Goal: Book appointment/travel/reservation

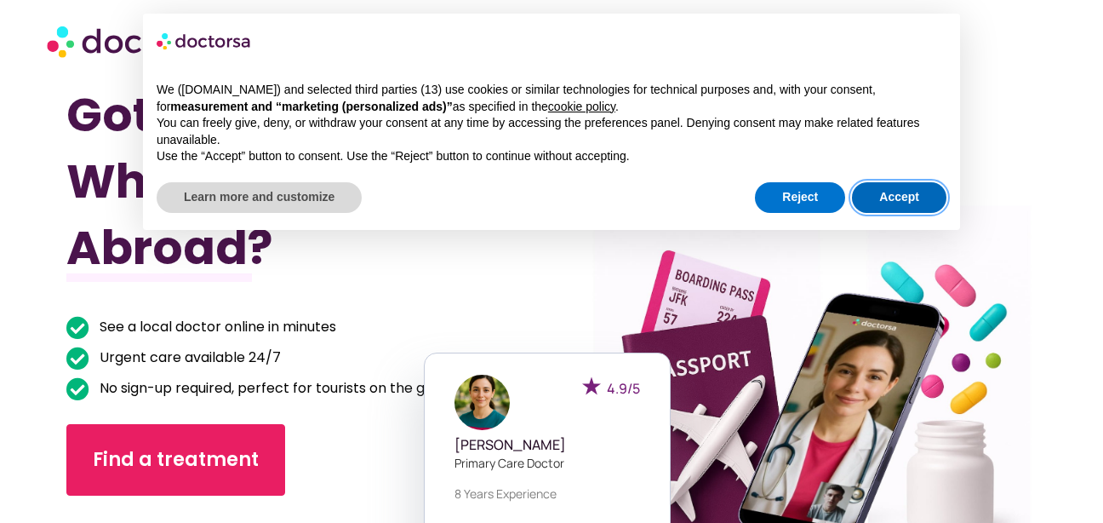
click at [870, 195] on button "Accept" at bounding box center [899, 197] width 94 height 31
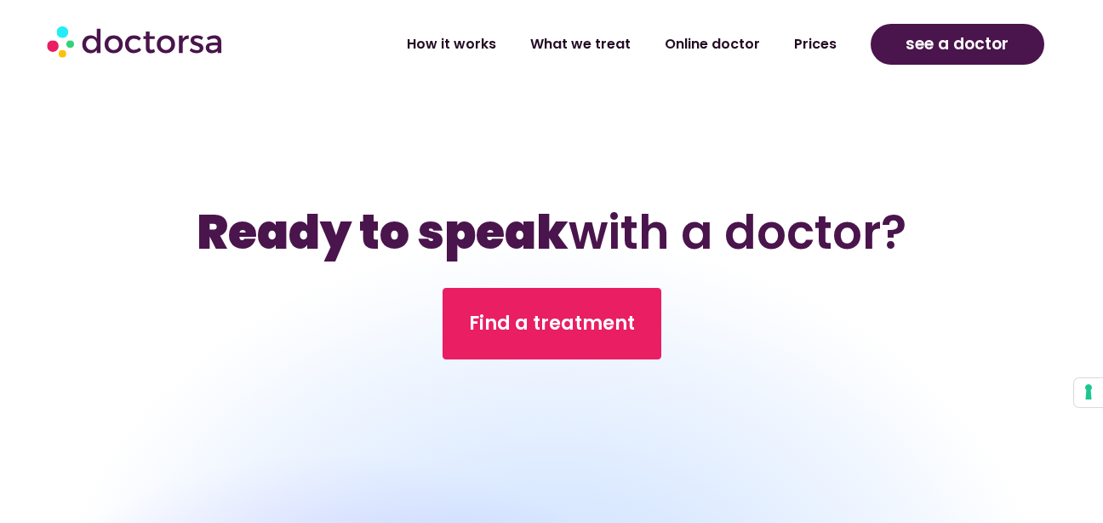
scroll to position [5307, 0]
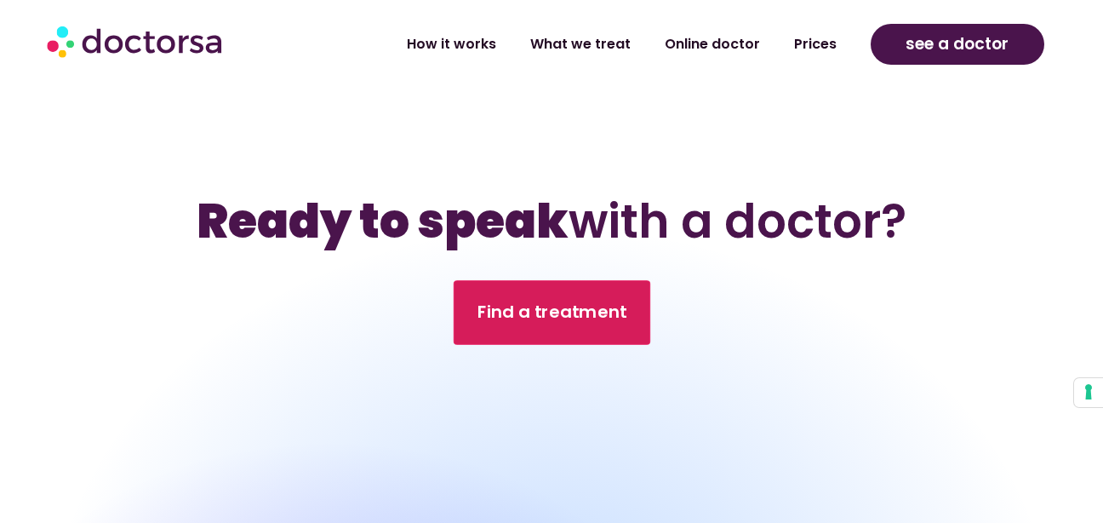
click at [499, 345] on link "Find a treatment" at bounding box center [551, 312] width 197 height 65
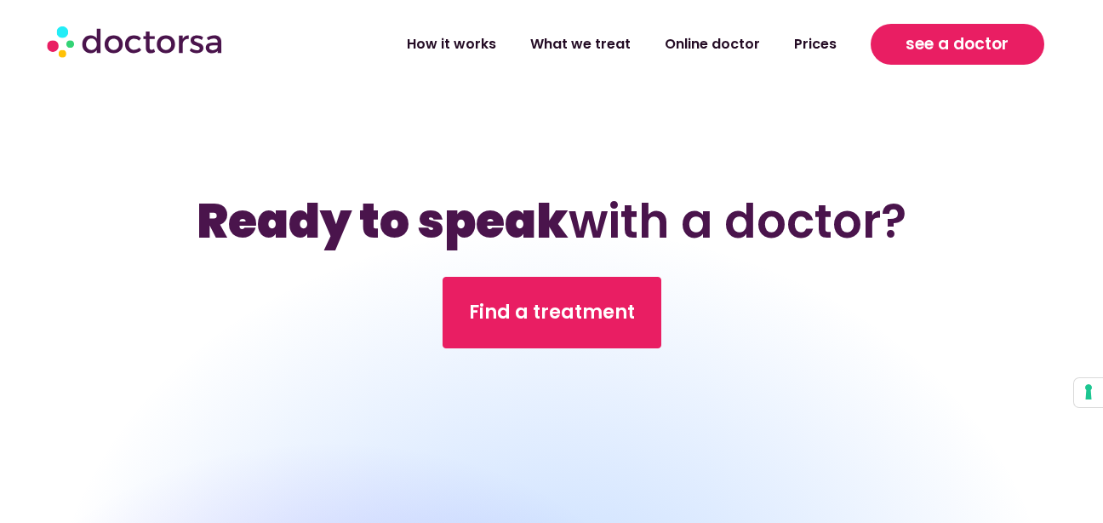
click at [991, 34] on span "see a doctor" at bounding box center [957, 44] width 103 height 27
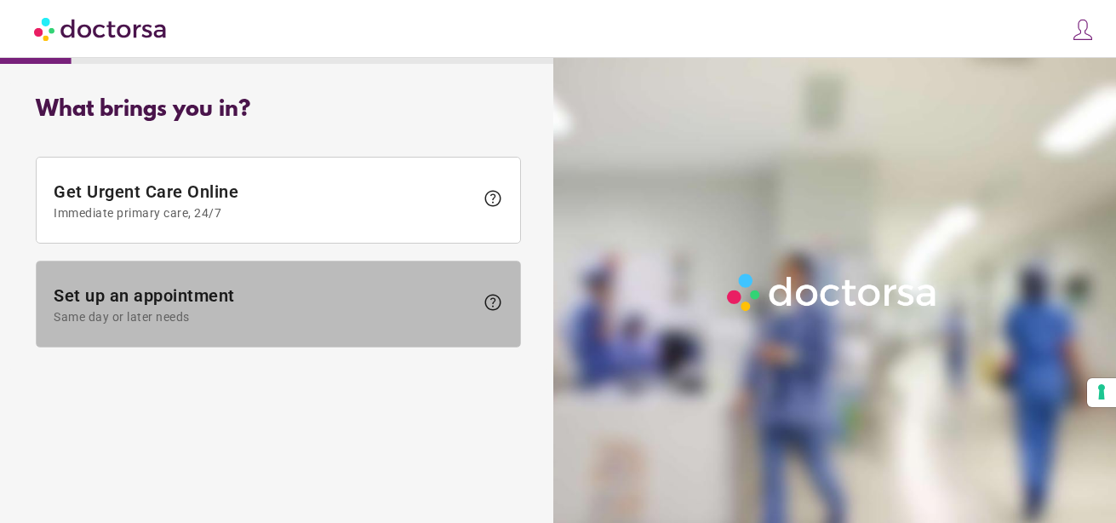
click at [423, 287] on span "Set up an appointment Same day or later needs" at bounding box center [264, 304] width 420 height 38
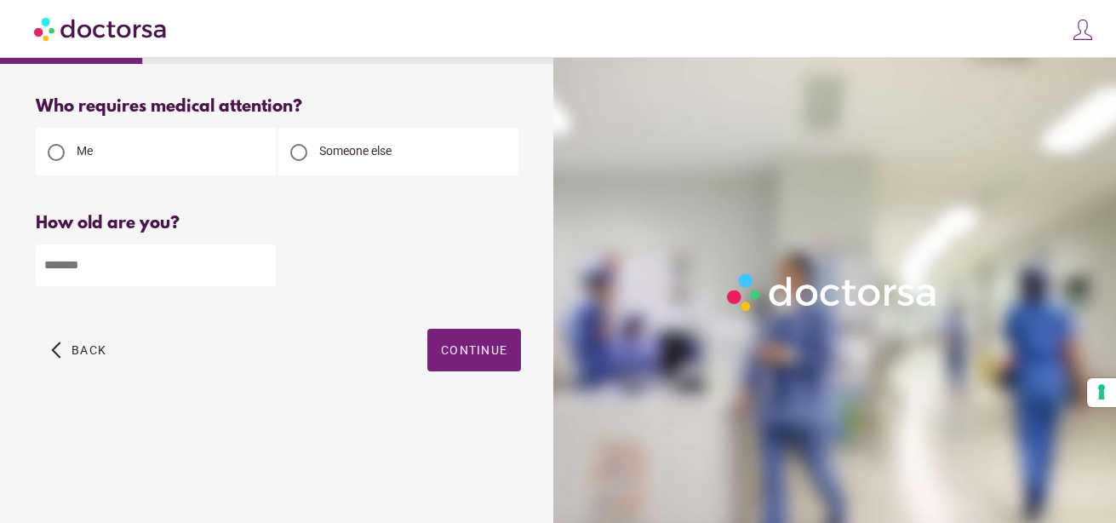
click at [380, 150] on span "Someone else" at bounding box center [355, 151] width 72 height 14
click at [156, 260] on input "number" at bounding box center [156, 265] width 240 height 42
type input "**"
click at [466, 356] on span "Continue" at bounding box center [474, 350] width 66 height 14
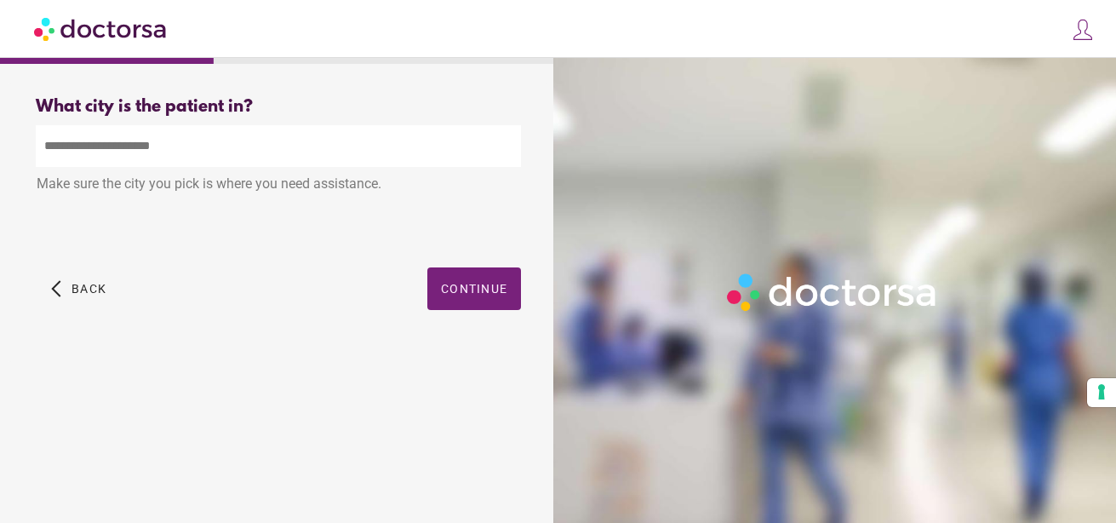
click at [241, 167] on input "text" at bounding box center [278, 146] width 485 height 42
type input "*"
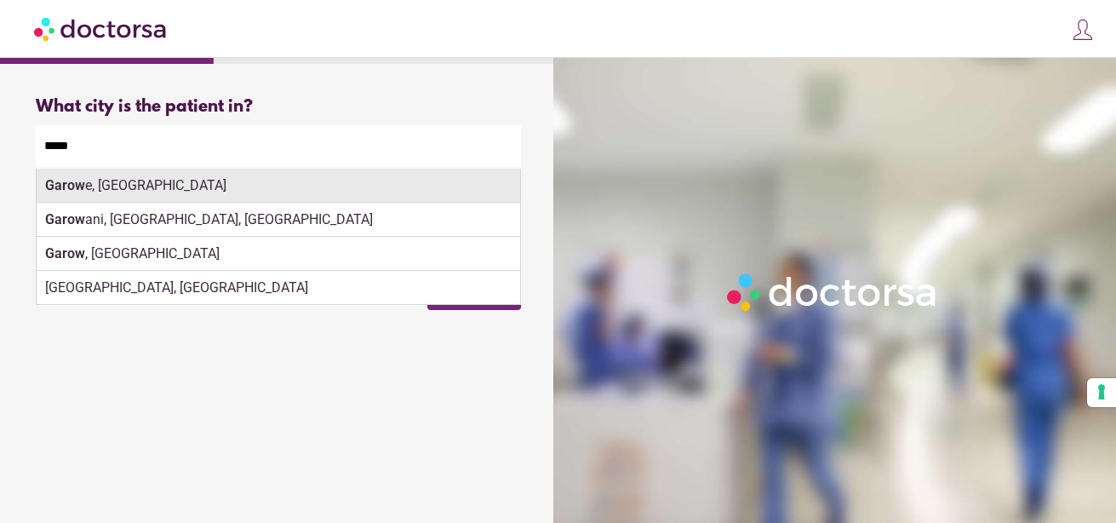
click at [174, 180] on div "Garow e, [GEOGRAPHIC_DATA]" at bounding box center [278, 186] width 483 height 34
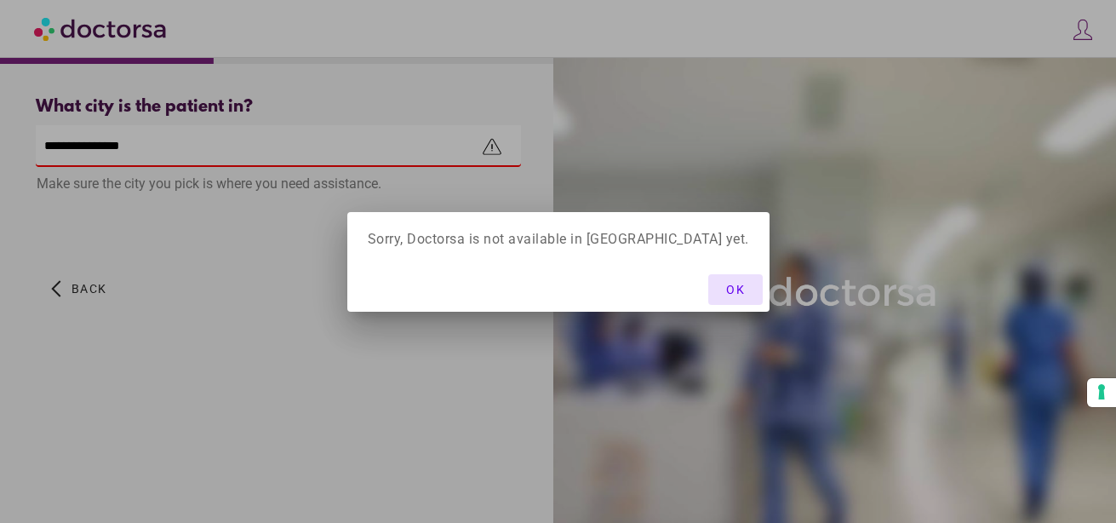
click at [365, 153] on div at bounding box center [558, 261] width 1116 height 523
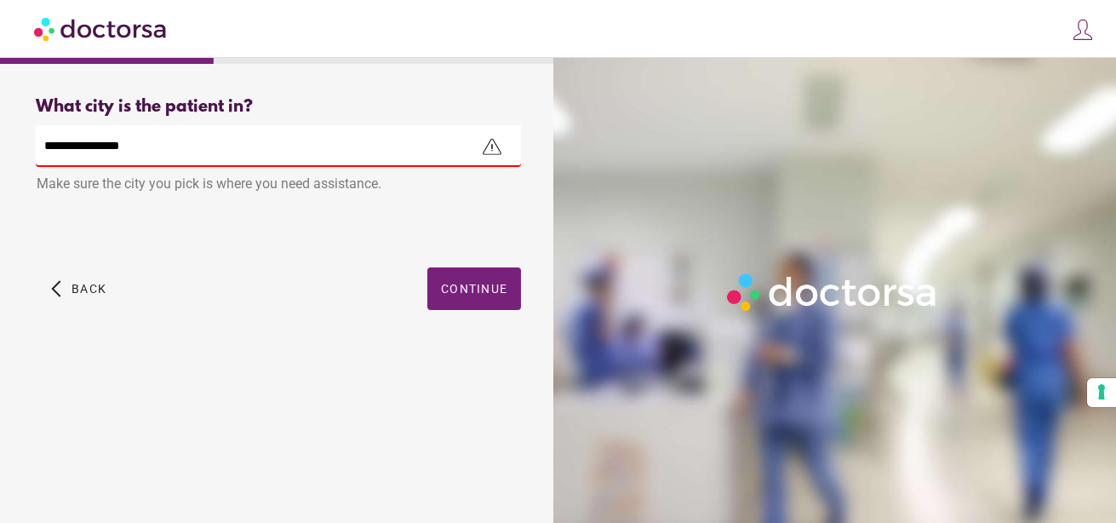
click at [214, 146] on input "**********" at bounding box center [278, 146] width 485 height 42
type input "*"
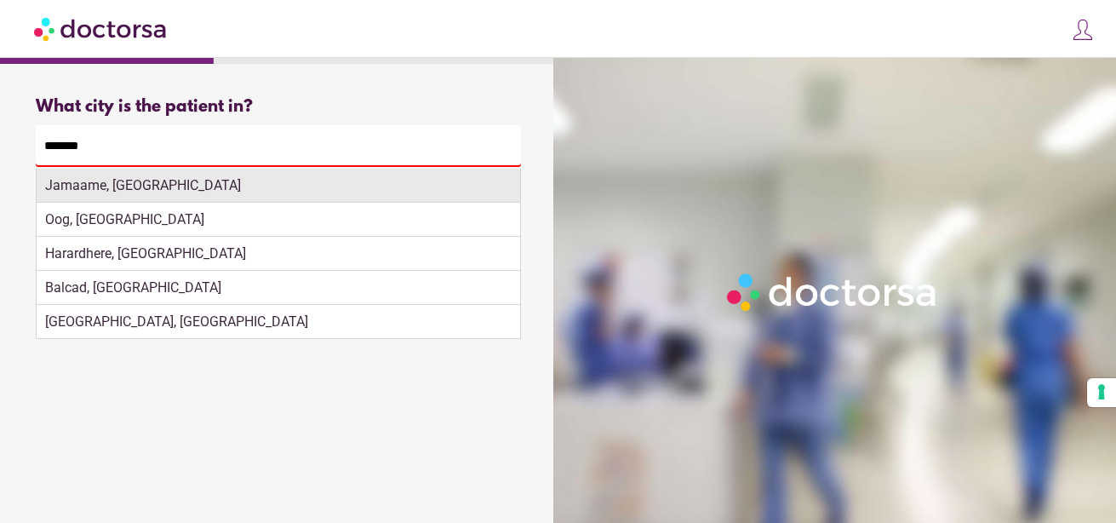
click at [109, 198] on div "Jamaame, [GEOGRAPHIC_DATA]" at bounding box center [278, 186] width 483 height 34
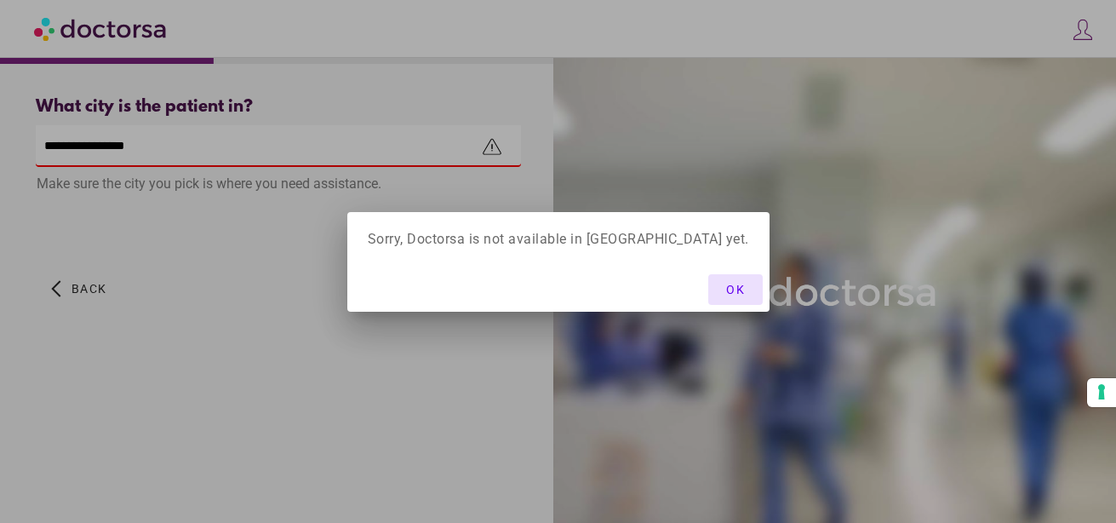
click at [708, 298] on span "button" at bounding box center [735, 289] width 54 height 31
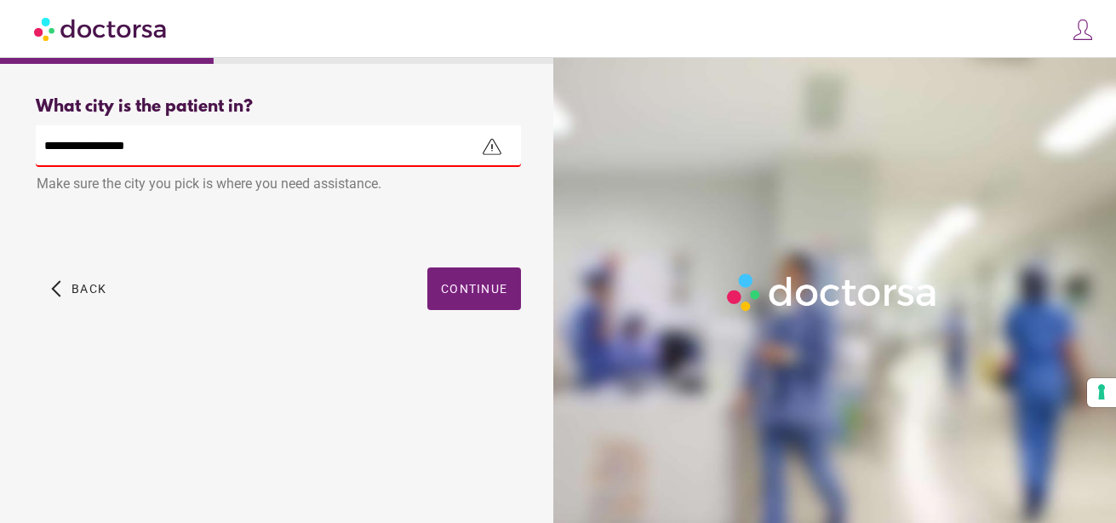
click at [231, 145] on input "**********" at bounding box center [278, 146] width 485 height 42
type input "*"
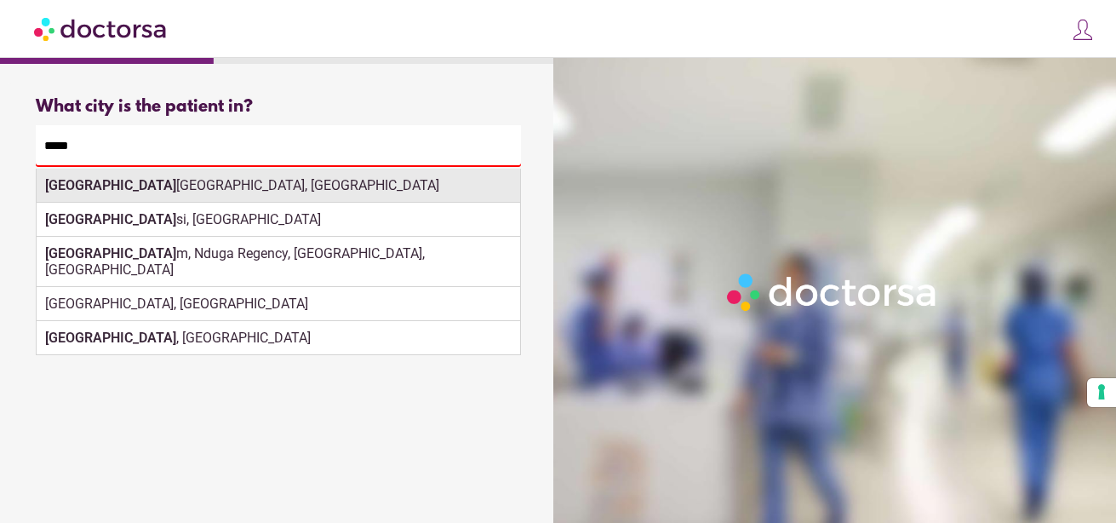
click at [188, 183] on div "[GEOGRAPHIC_DATA], [GEOGRAPHIC_DATA]" at bounding box center [278, 186] width 483 height 34
type input "**********"
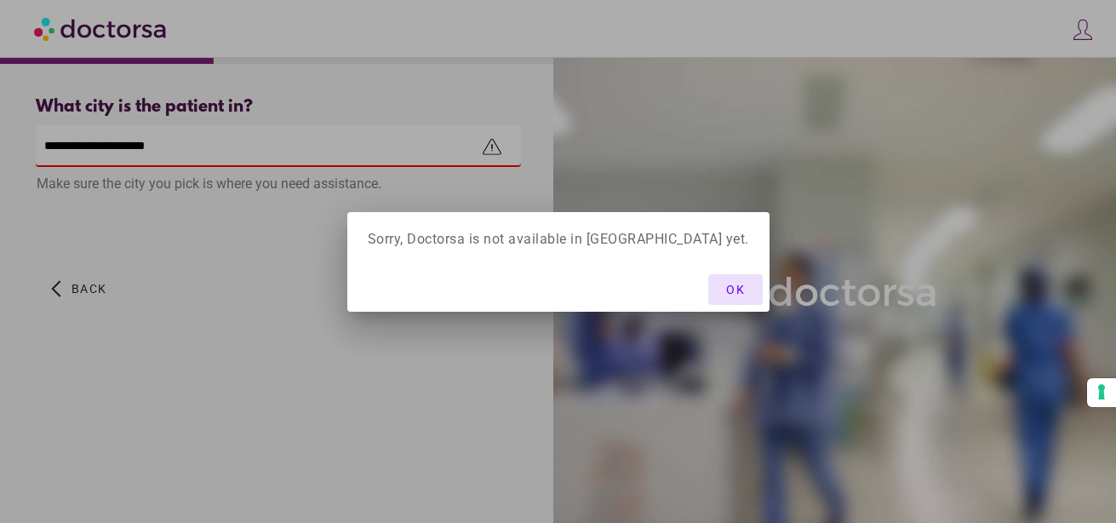
click at [708, 281] on button "OK" at bounding box center [735, 289] width 54 height 31
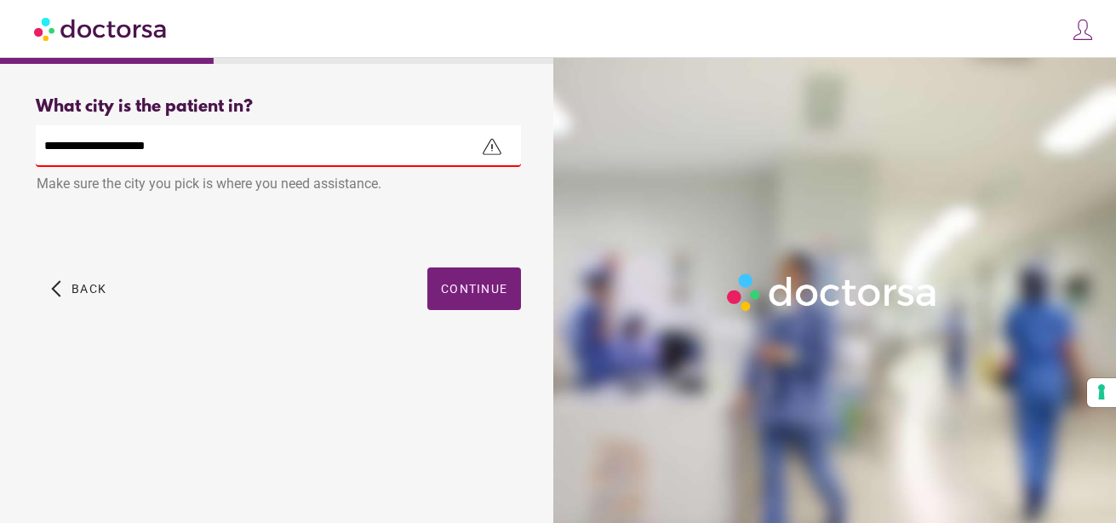
click at [809, 123] on div at bounding box center [837, 319] width 569 height 523
